Goal: Find specific page/section: Find specific page/section

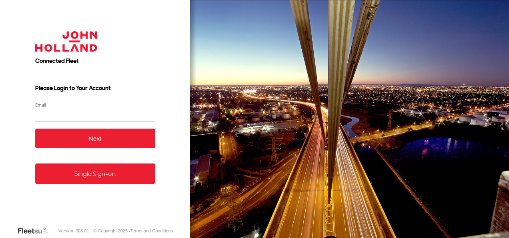
click at [65, 116] on input "Email" at bounding box center [95, 115] width 120 height 14
type input "**********"
click at [93, 138] on button "Next" at bounding box center [95, 138] width 120 height 20
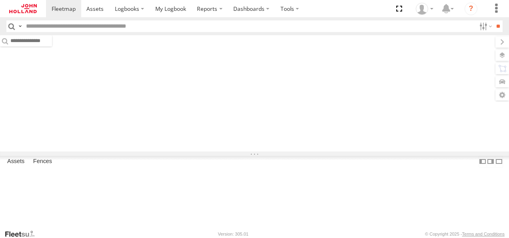
click at [112, 26] on input "text" at bounding box center [249, 26] width 453 height 12
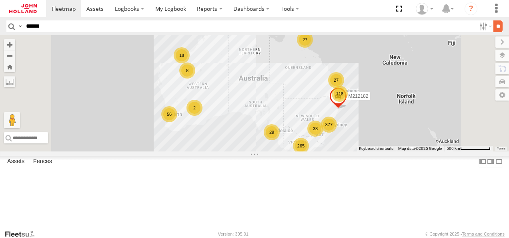
type input "******"
click at [493, 26] on input "**" at bounding box center [497, 26] width 9 height 12
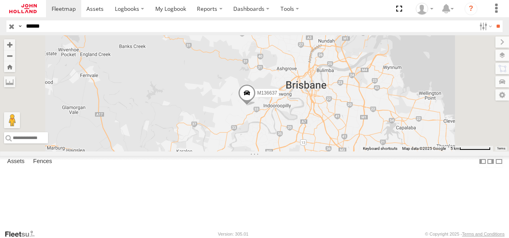
drag, startPoint x: 272, startPoint y: 60, endPoint x: 280, endPoint y: 118, distance: 58.9
click at [280, 118] on div "M136637" at bounding box center [254, 93] width 509 height 116
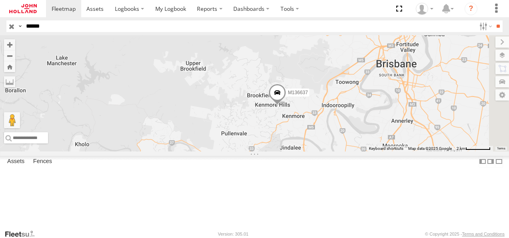
drag, startPoint x: 304, startPoint y: 148, endPoint x: 267, endPoint y: 120, distance: 46.2
click at [267, 120] on div "M136637" at bounding box center [254, 93] width 509 height 116
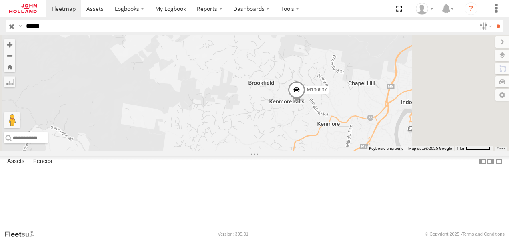
drag, startPoint x: 393, startPoint y: 157, endPoint x: 295, endPoint y: 128, distance: 101.8
click at [295, 128] on div "M136637" at bounding box center [254, 93] width 509 height 116
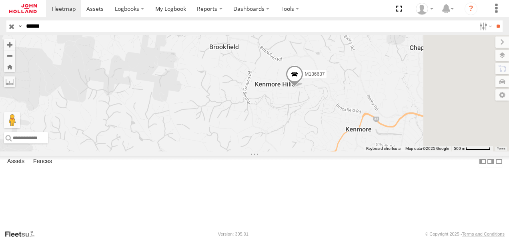
drag, startPoint x: 424, startPoint y: 172, endPoint x: 334, endPoint y: 165, distance: 90.2
click at [334, 151] on div "M136637" at bounding box center [254, 93] width 509 height 116
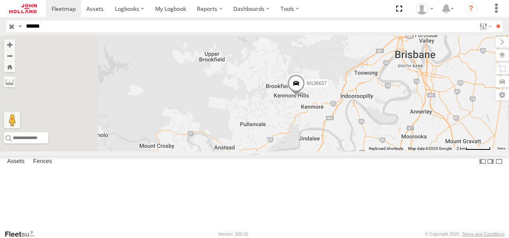
drag, startPoint x: 286, startPoint y: 170, endPoint x: 336, endPoint y: 142, distance: 57.5
click at [336, 142] on div "M136637" at bounding box center [254, 93] width 509 height 116
